Goal: Register for event/course

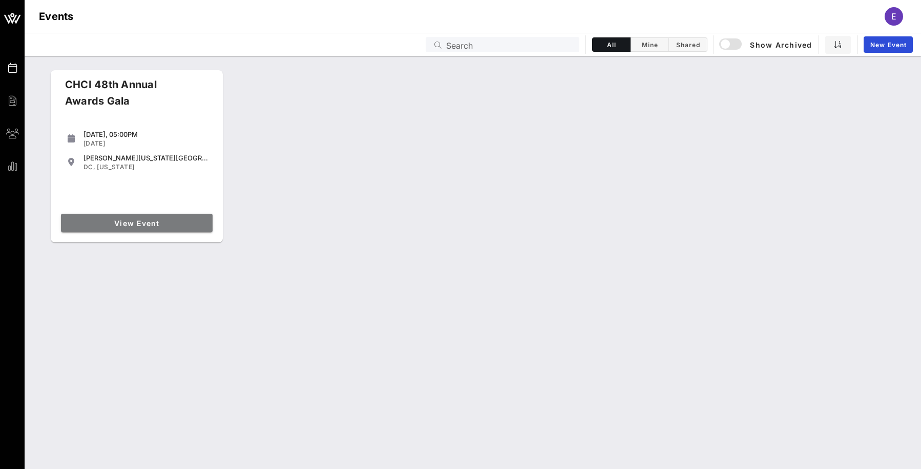
click at [146, 231] on link "View Event" at bounding box center [137, 223] width 152 height 18
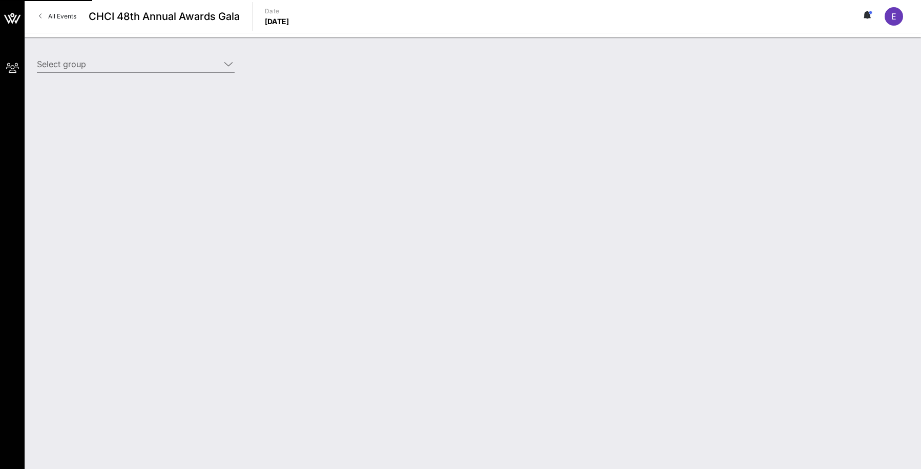
type input "American Beverage Association (American Beverage Association) [[PERSON_NAME], […"
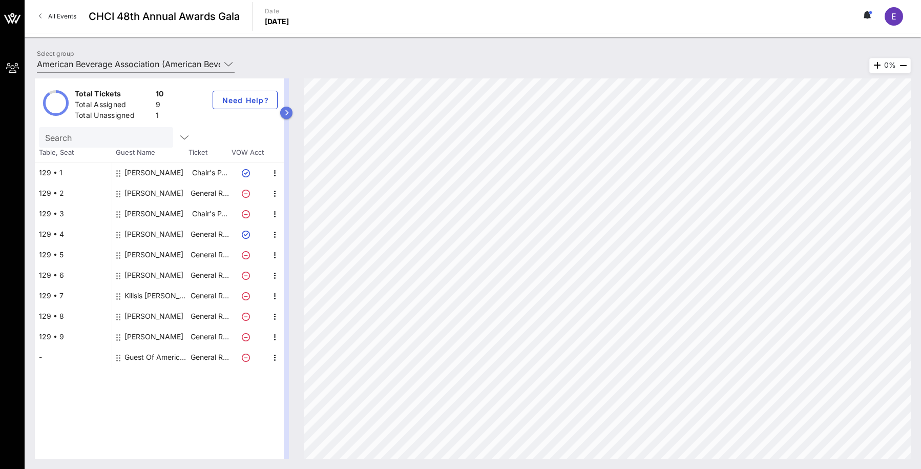
click at [287, 116] on button "button" at bounding box center [286, 113] width 12 height 12
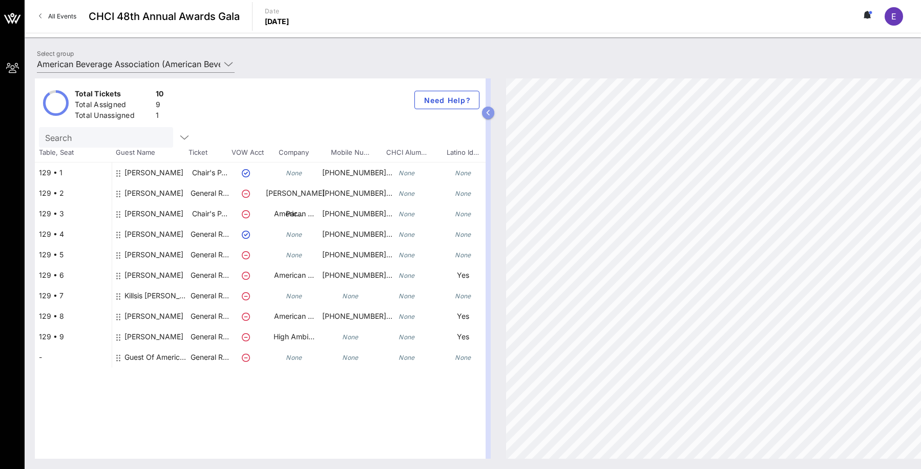
click at [483, 109] on button "button" at bounding box center [488, 113] width 12 height 12
